Goal: Task Accomplishment & Management: Use online tool/utility

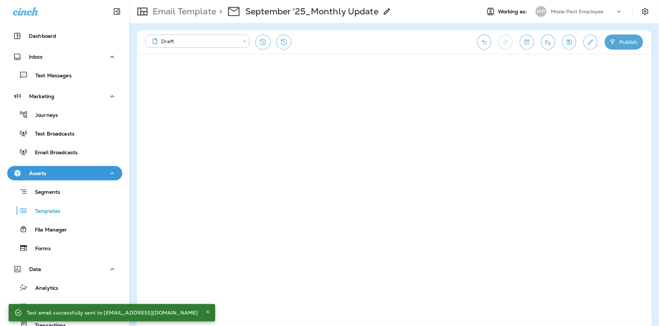
scroll to position [92, 0]
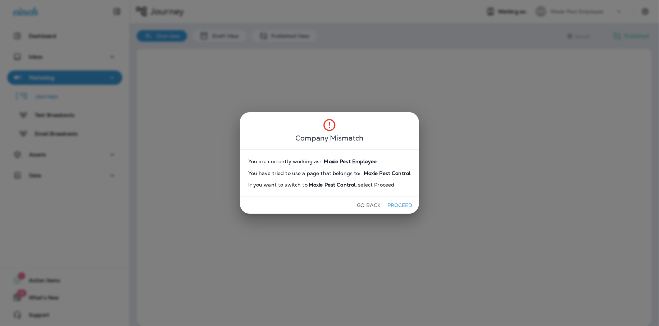
click at [394, 203] on button "Proceed" at bounding box center [399, 205] width 27 height 11
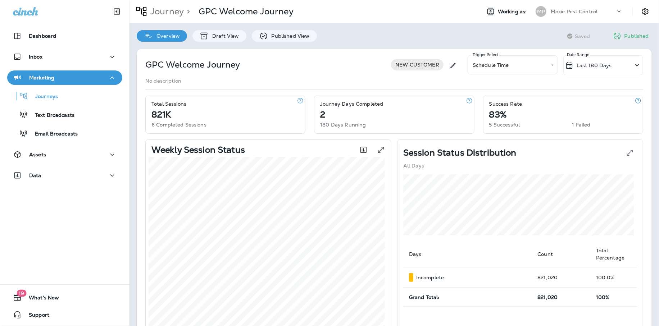
click at [561, 13] on p "Moxie Pest Control" at bounding box center [573, 12] width 47 height 6
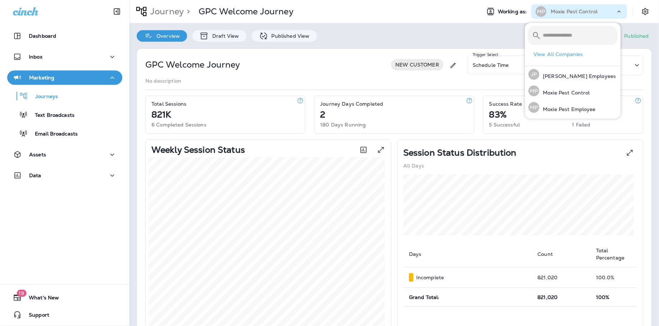
click at [561, 13] on p "Moxie Pest Control" at bounding box center [573, 12] width 47 height 6
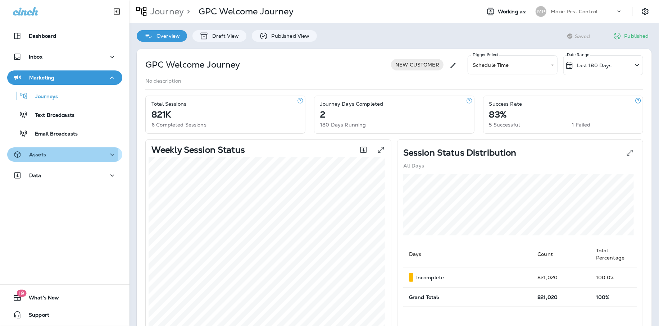
click at [56, 152] on div "Assets" at bounding box center [65, 154] width 104 height 9
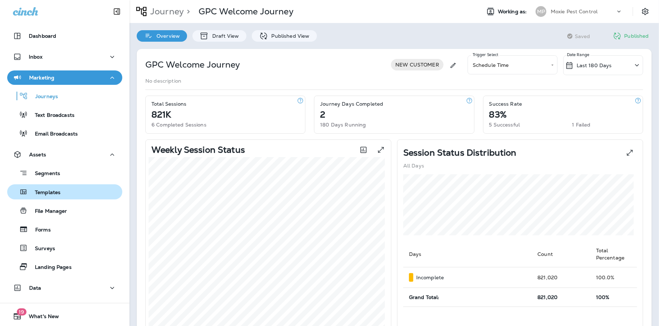
click at [52, 193] on p "Templates" at bounding box center [44, 192] width 33 height 7
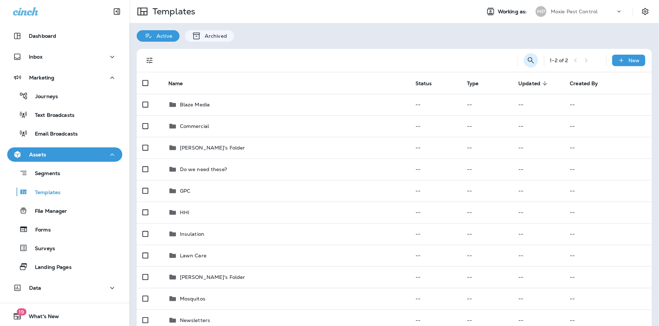
click at [523, 60] on button "Search Templates" at bounding box center [530, 60] width 14 height 14
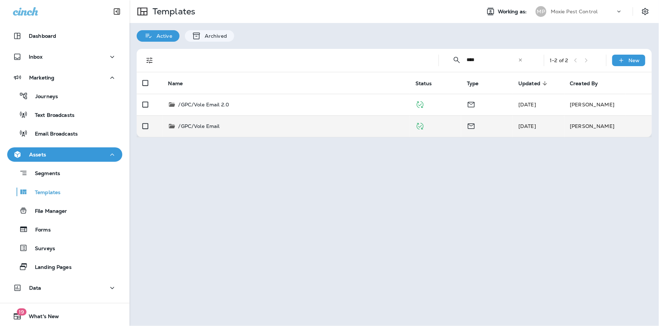
type input "****"
click at [219, 124] on p "/GPC/Vole Email" at bounding box center [198, 126] width 41 height 7
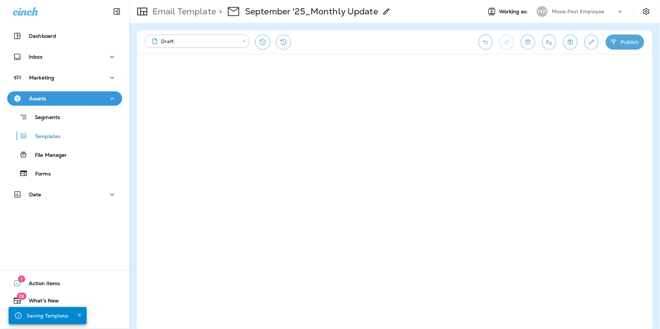
click at [572, 40] on icon "Save" at bounding box center [571, 41] width 8 height 7
click at [567, 42] on button "Save" at bounding box center [571, 42] width 14 height 15
click at [542, 37] on div "**********" at bounding box center [395, 42] width 517 height 24
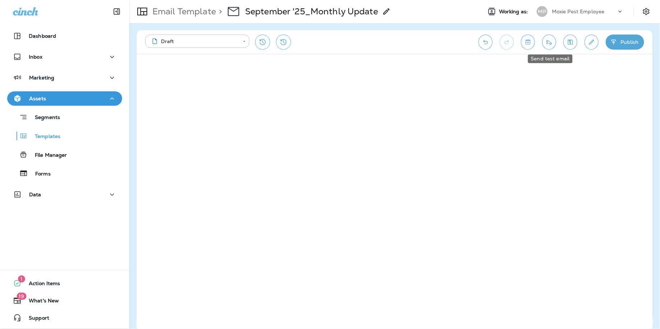
click at [549, 40] on icon "Send test email" at bounding box center [550, 41] width 8 height 7
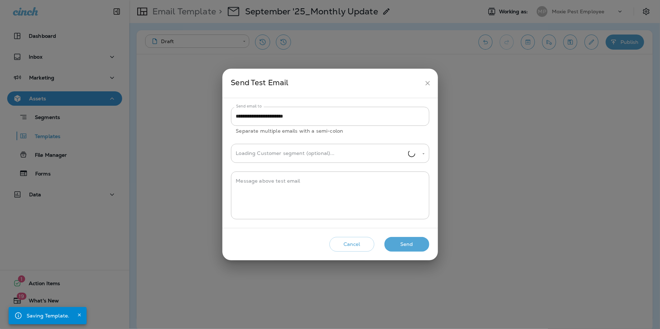
click at [410, 246] on button "Send" at bounding box center [407, 244] width 45 height 15
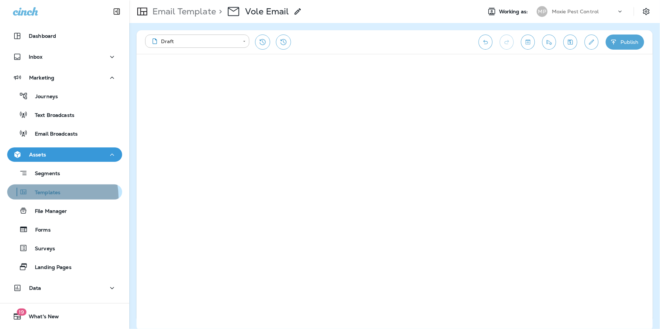
click at [46, 197] on button "Templates" at bounding box center [64, 191] width 115 height 15
